Goal: Download file/media

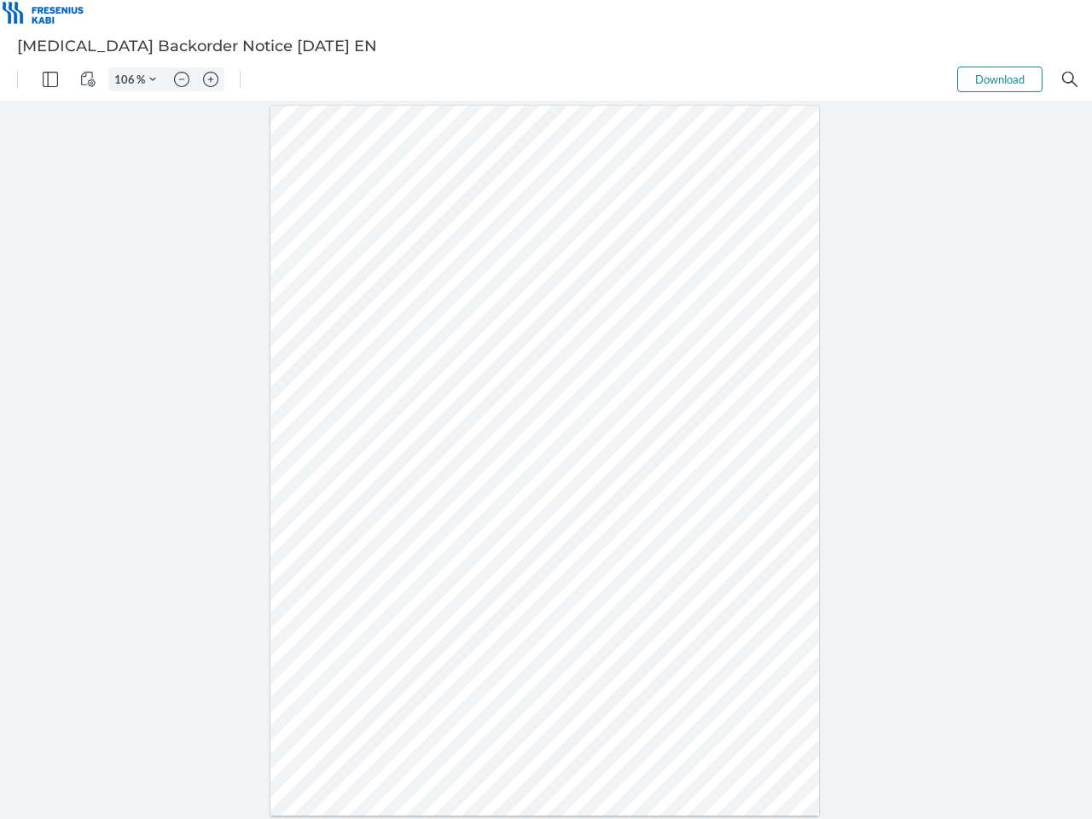
click at [50, 79] on img "Panel" at bounding box center [50, 79] width 15 height 15
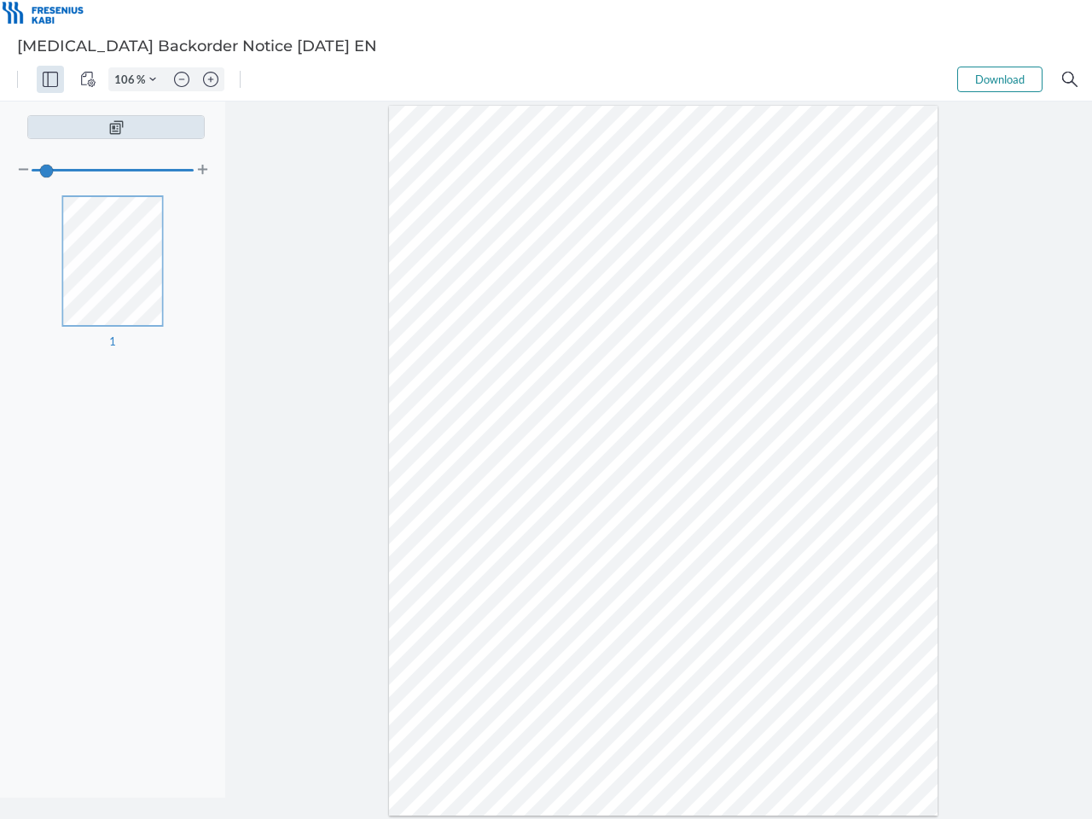
click at [88, 79] on img "View Controls" at bounding box center [87, 79] width 15 height 15
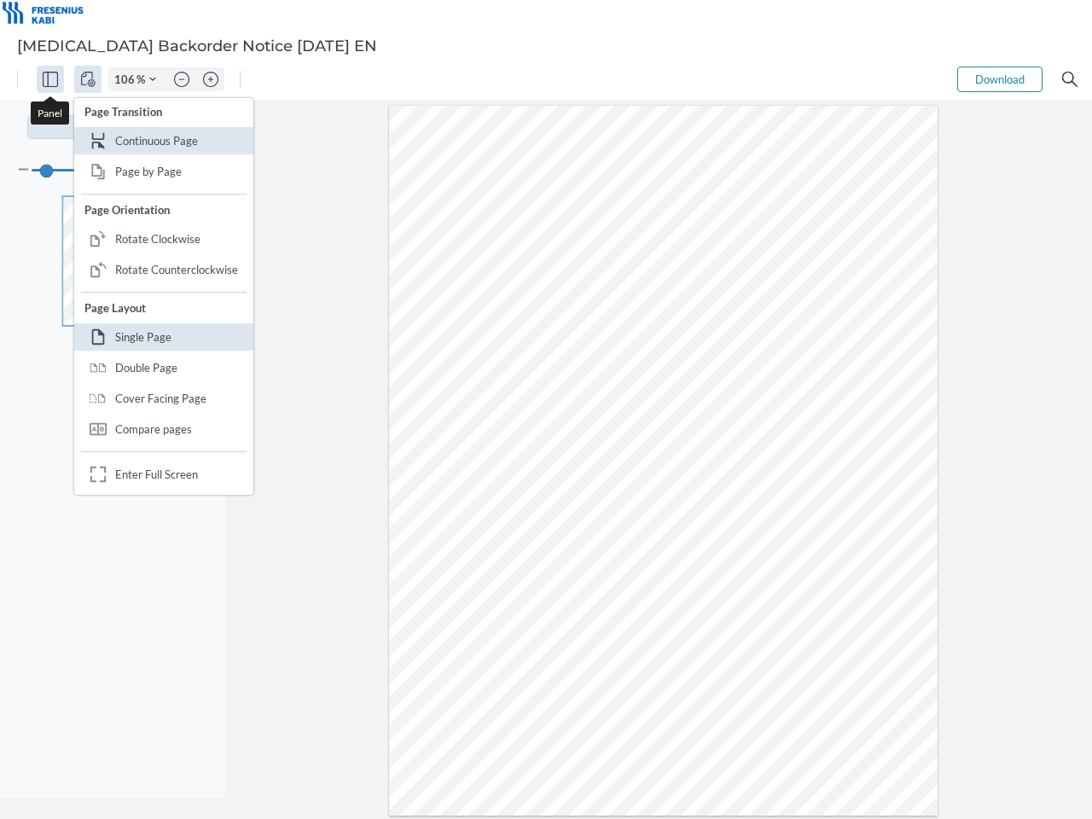
click at [127, 79] on input "106" at bounding box center [122, 79] width 27 height 15
click at [153, 79] on img "Zoom Controls" at bounding box center [152, 79] width 7 height 7
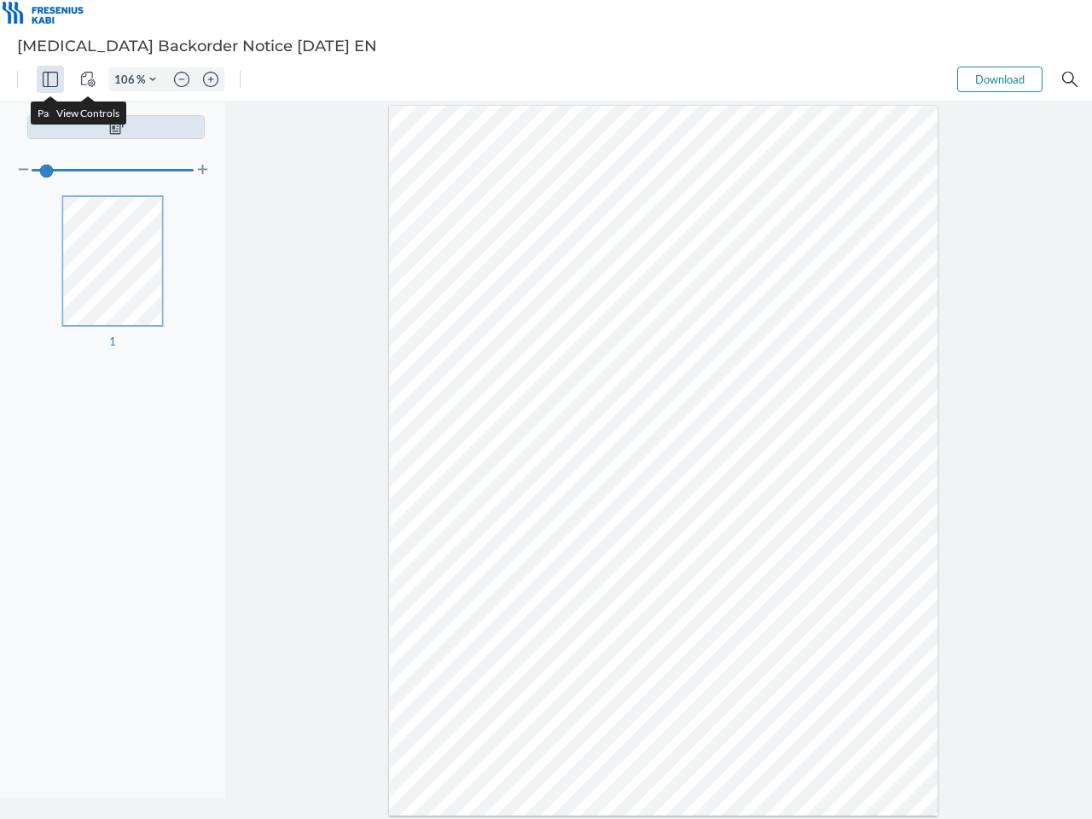
click at [182, 79] on img "Zoom out" at bounding box center [181, 79] width 15 height 15
click at [211, 79] on img "Zoom in" at bounding box center [210, 79] width 15 height 15
type input "106"
click at [1000, 79] on button "Download" at bounding box center [999, 80] width 85 height 26
click at [1070, 79] on img "Search" at bounding box center [1069, 79] width 15 height 15
